Goal: Entertainment & Leisure: Consume media (video, audio)

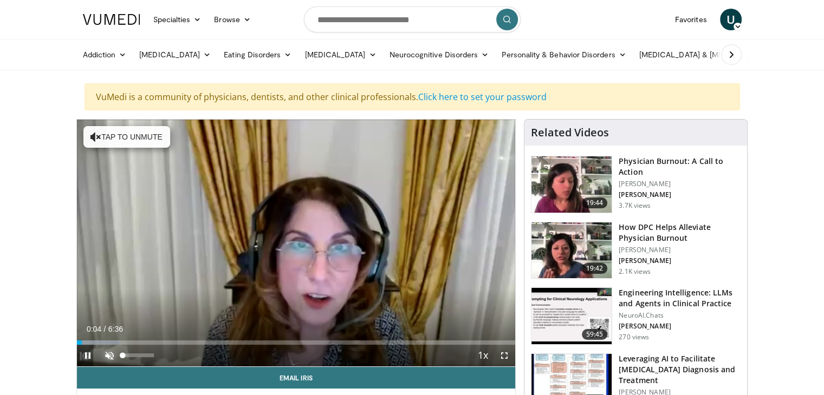
click at [107, 350] on span "Video Player" at bounding box center [110, 356] width 22 height 22
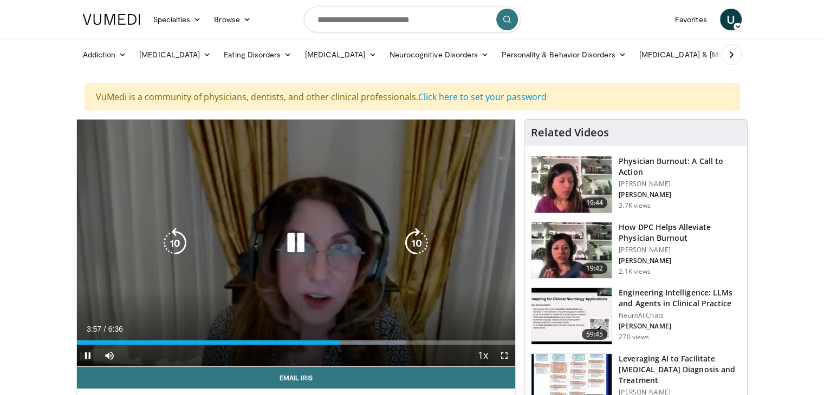
click at [295, 242] on icon "Video Player" at bounding box center [296, 243] width 30 height 30
